Goal: Manage account settings

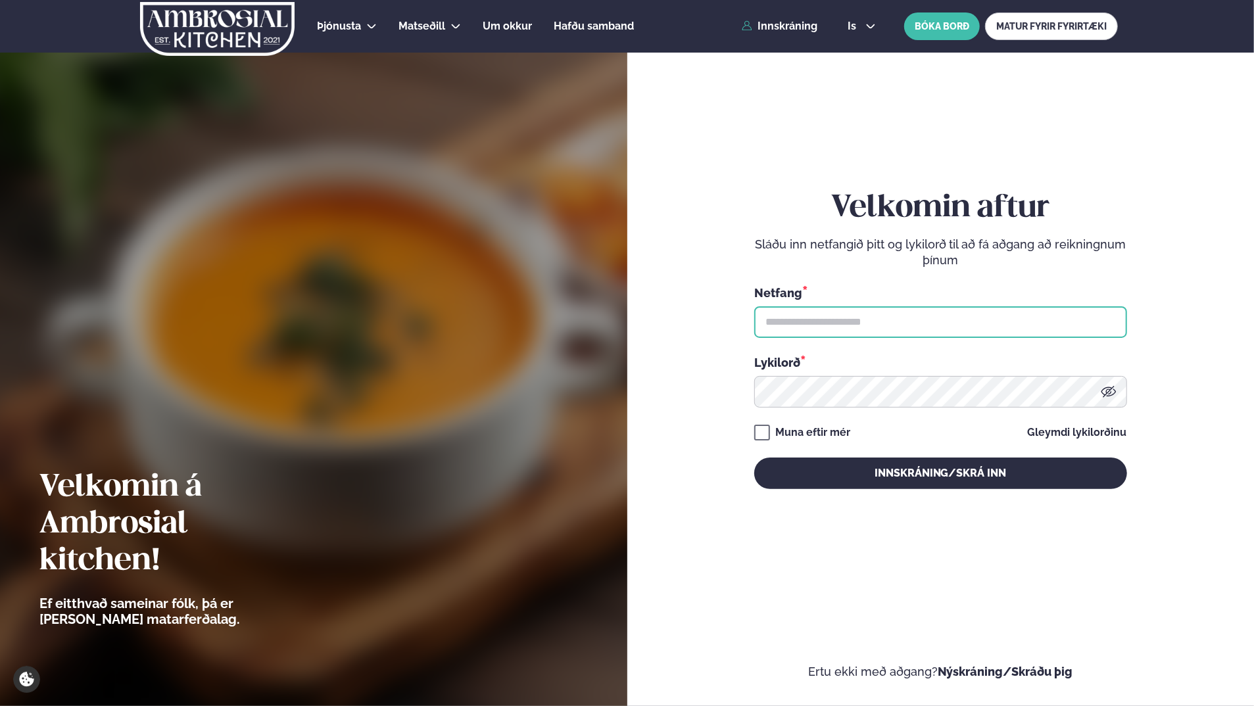
click at [866, 320] on input "text" at bounding box center [940, 322] width 373 height 32
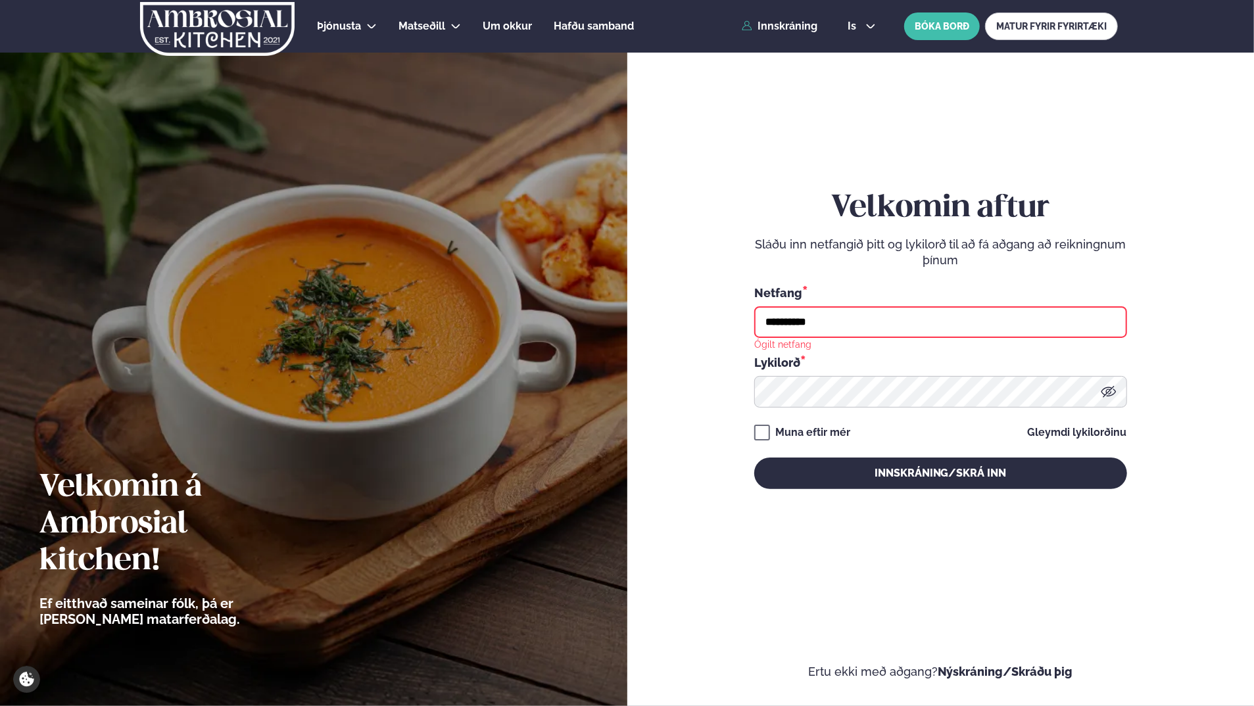
type input "**********"
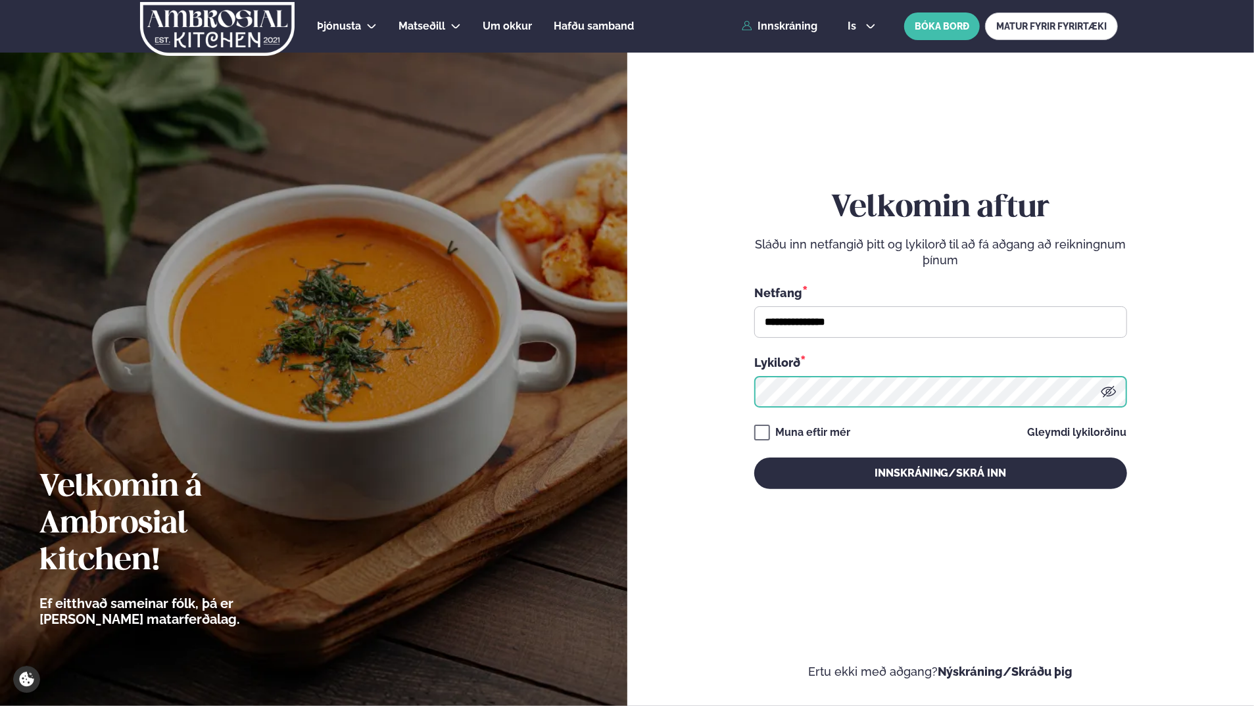
click at [754, 458] on button "Innskráning/Skrá inn" at bounding box center [940, 474] width 373 height 32
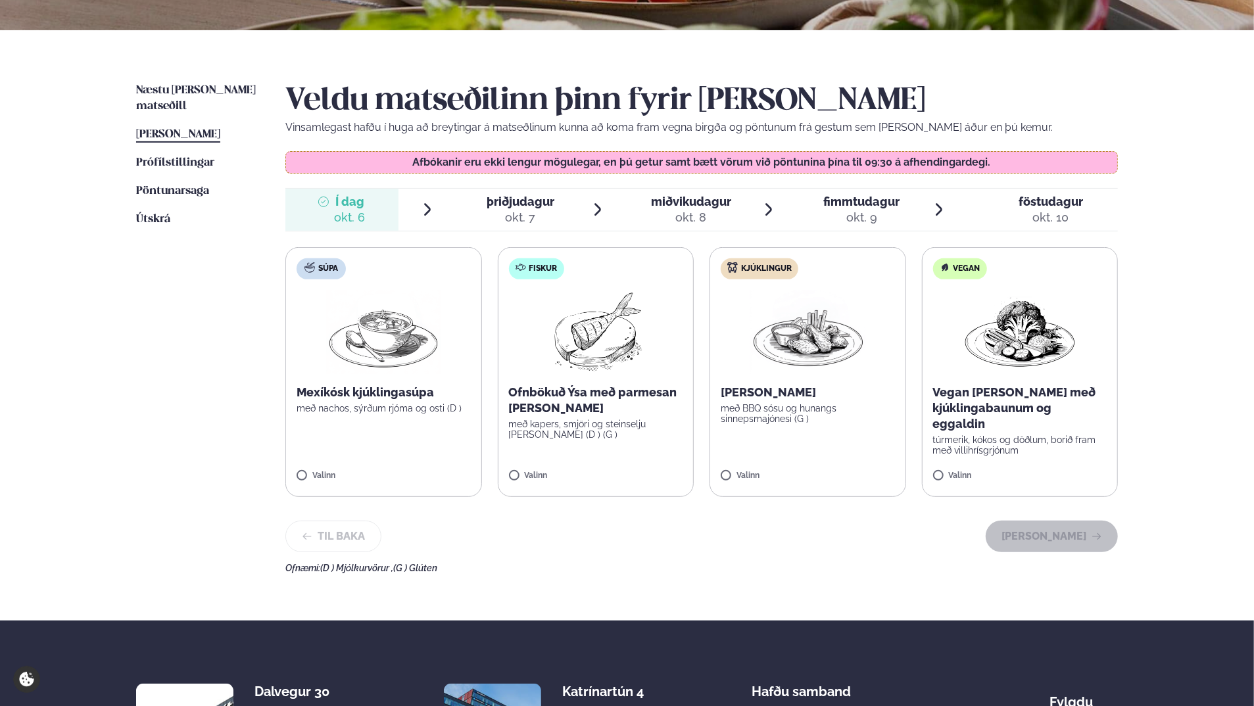
scroll to position [263, 0]
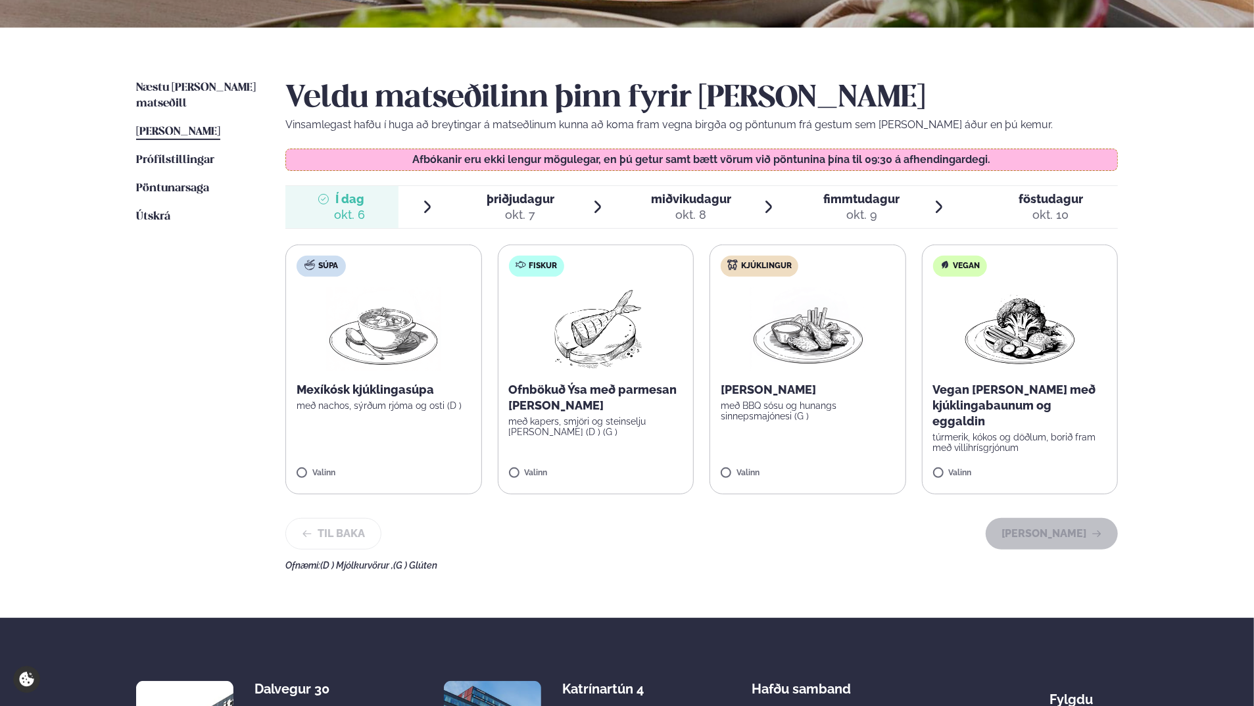
click at [368, 423] on label "Súpa Mexíkósk kjúklingasúpa með nachos, sýrðum rjóma og osti (D ) Valinn" at bounding box center [383, 370] width 197 height 250
click at [1023, 531] on button "[PERSON_NAME]" at bounding box center [1052, 534] width 132 height 32
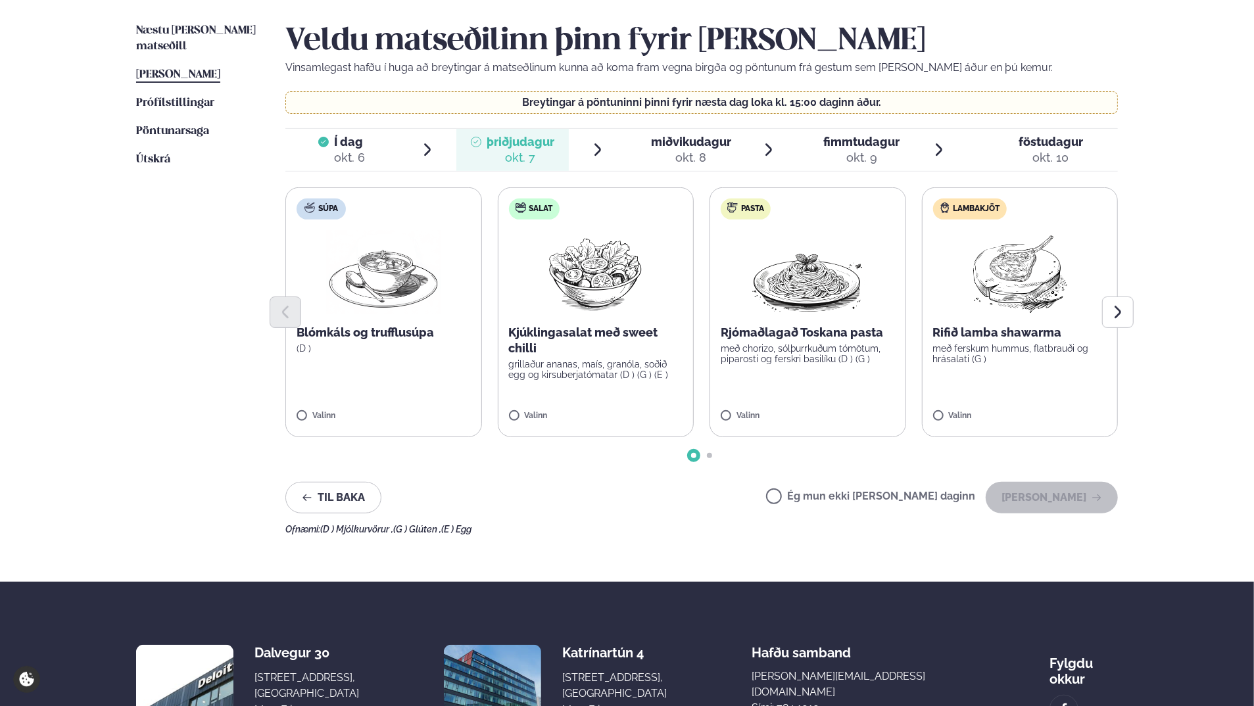
scroll to position [197, 0]
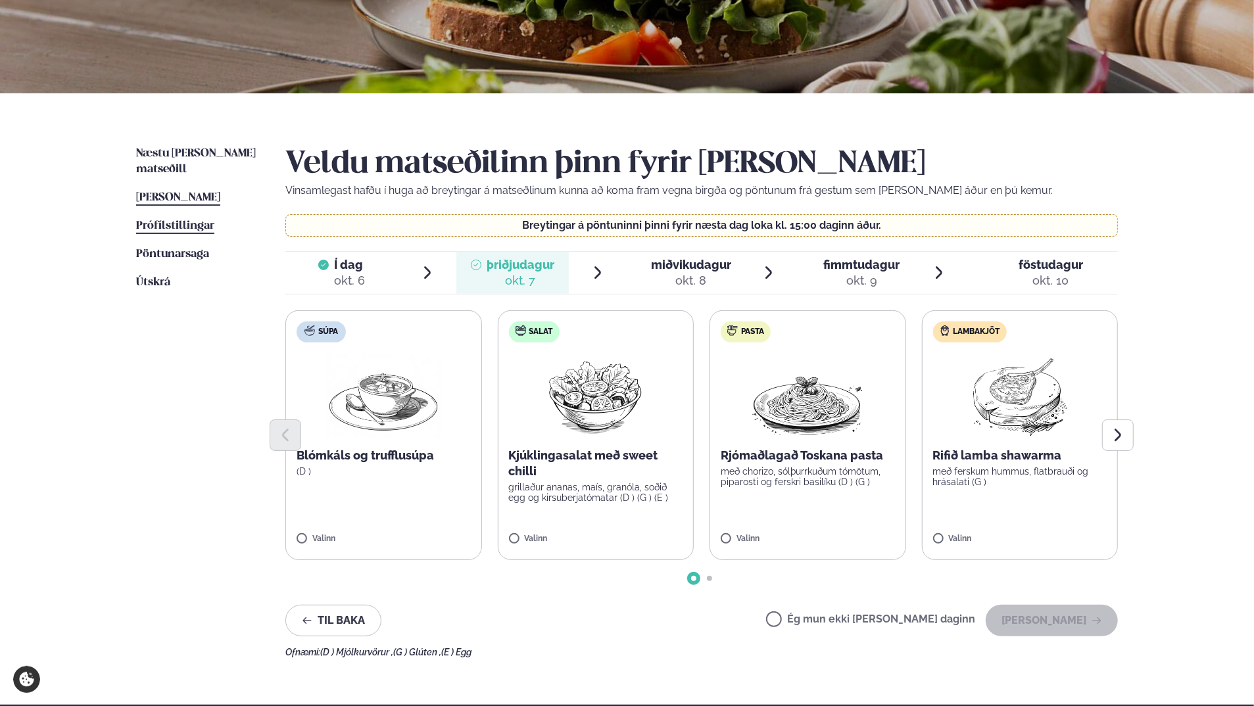
click at [171, 220] on span "Prófílstillingar" at bounding box center [175, 225] width 78 height 11
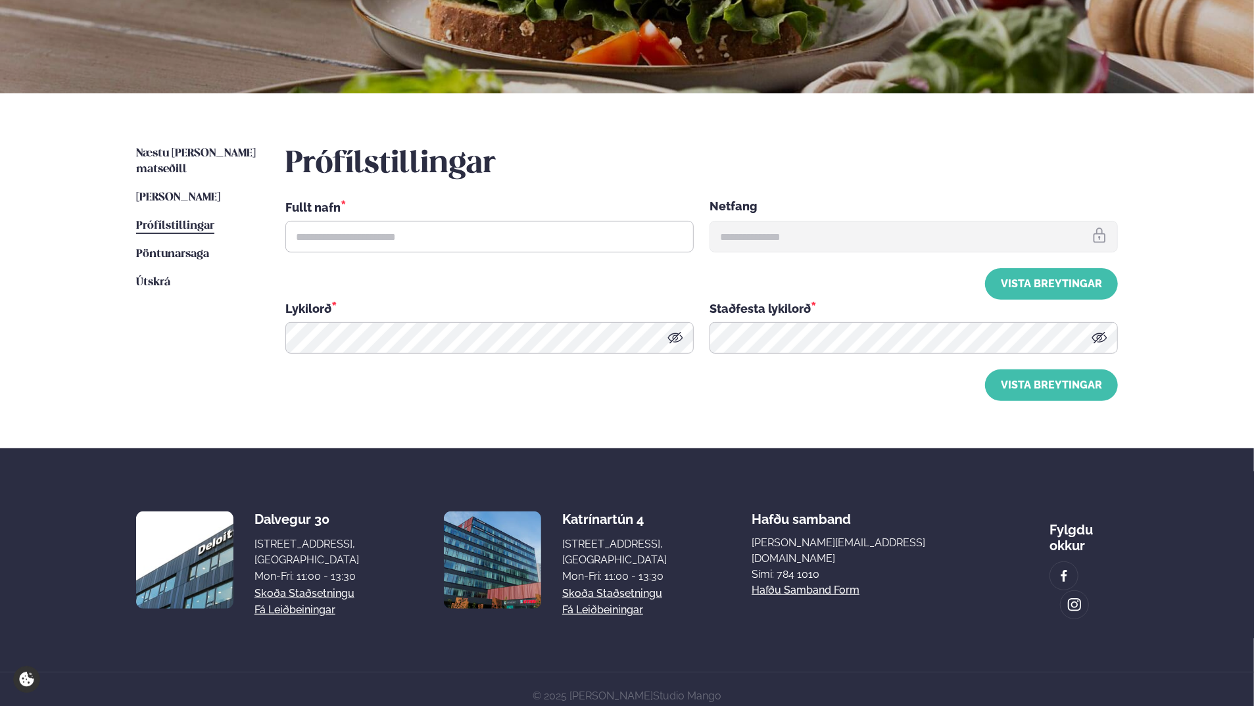
scroll to position [47, 0]
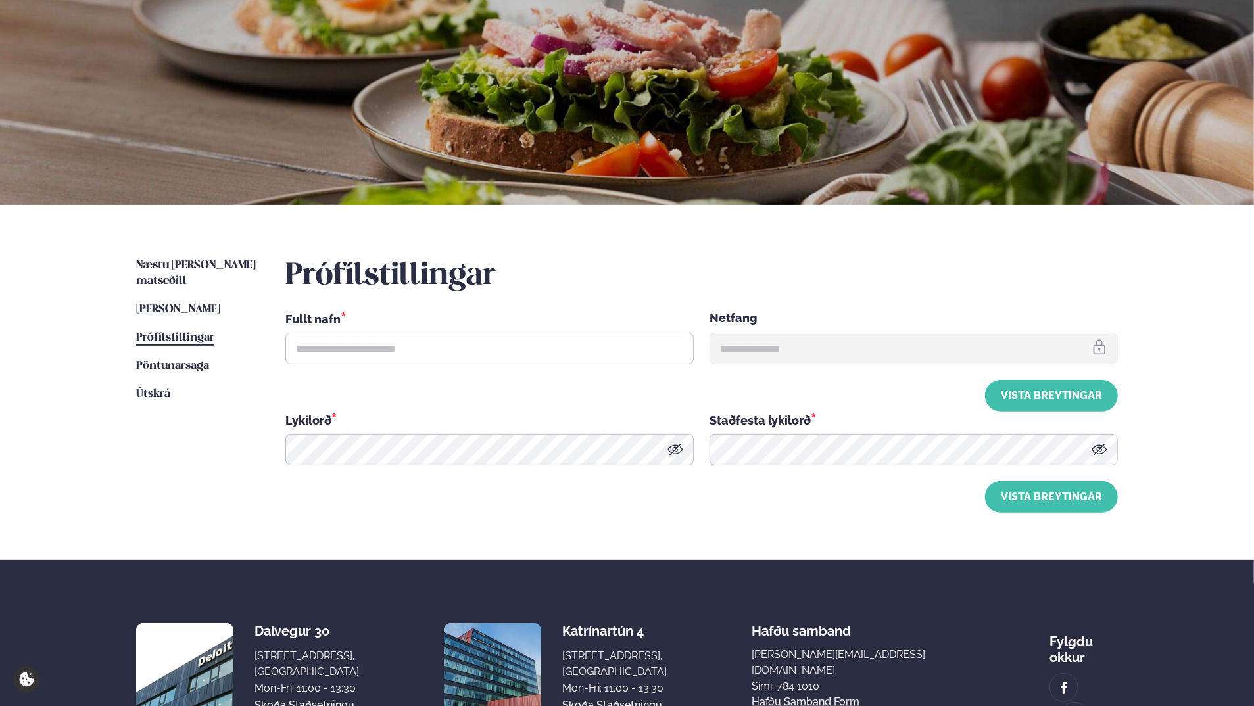
type input "**********"
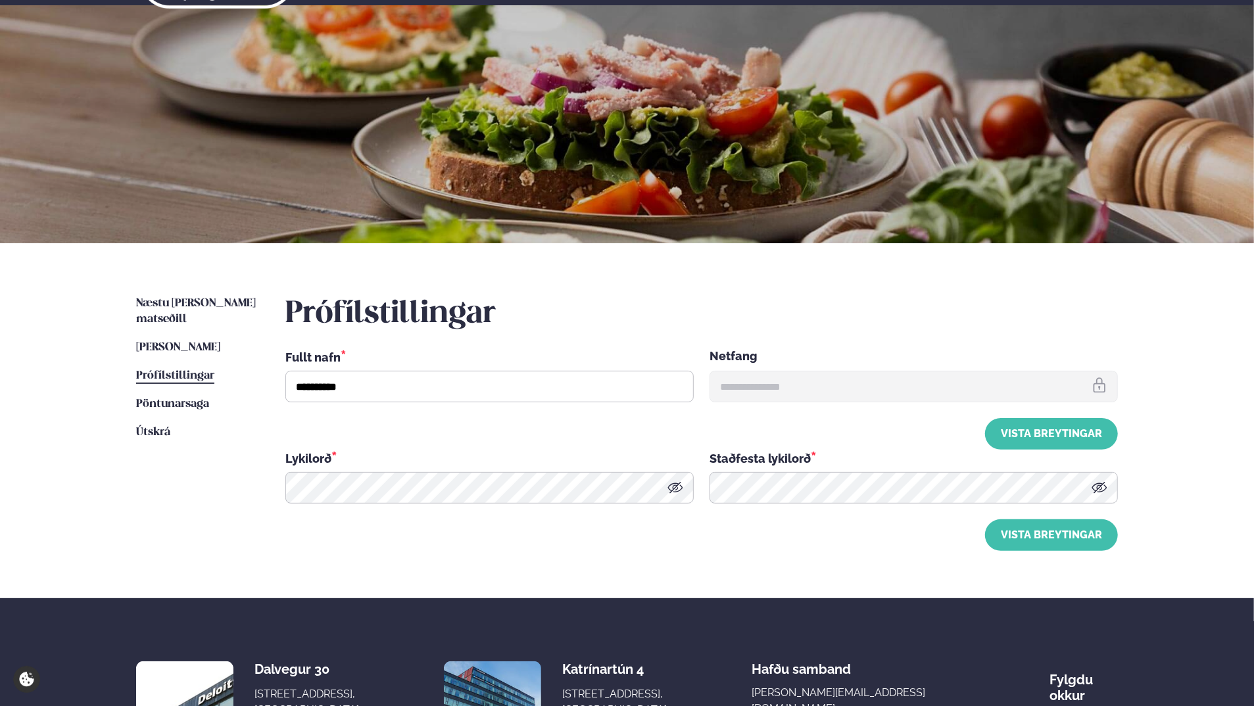
scroll to position [0, 0]
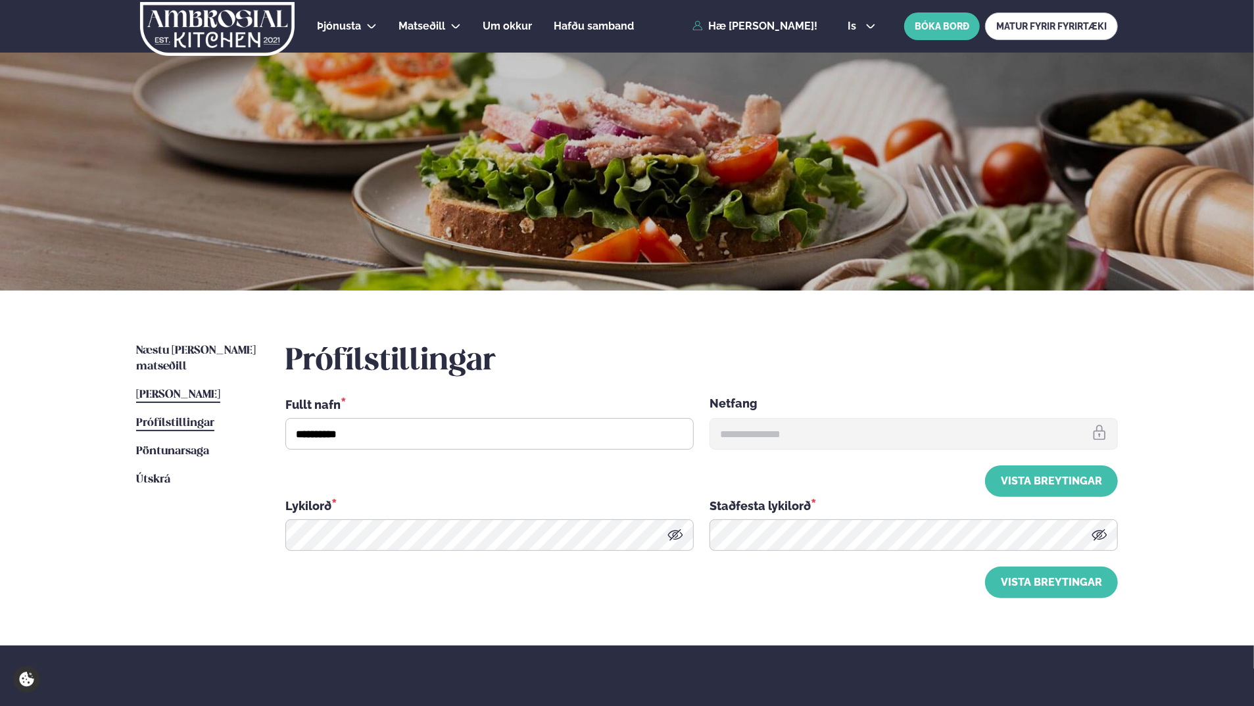
click at [214, 389] on span "[PERSON_NAME]" at bounding box center [178, 394] width 84 height 11
